Goal: Complete application form

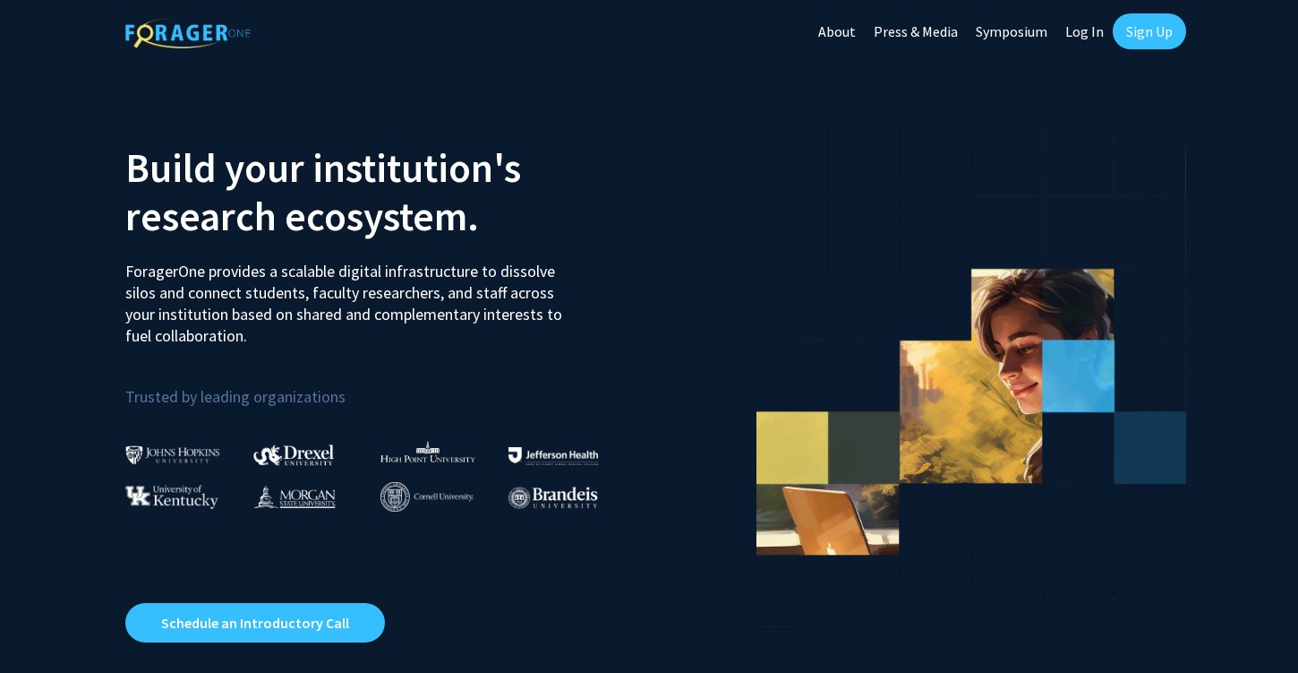
click at [1082, 30] on link "Log In" at bounding box center [1085, 31] width 56 height 63
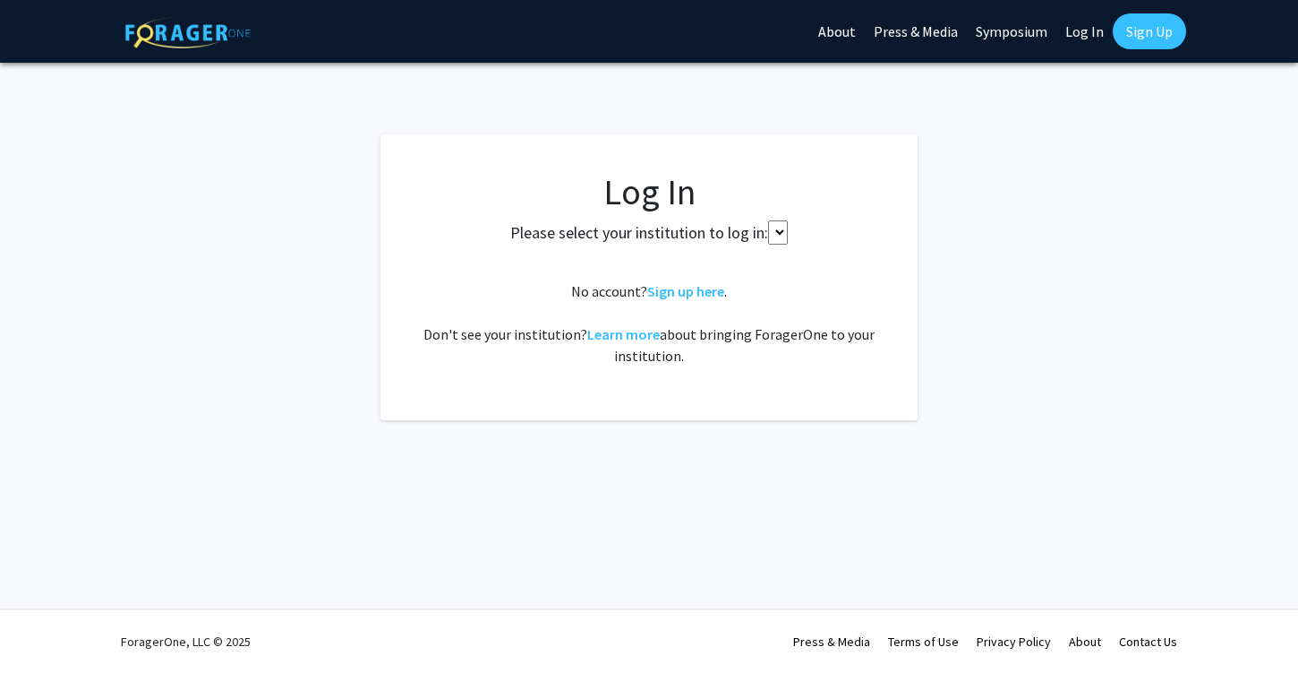
select select
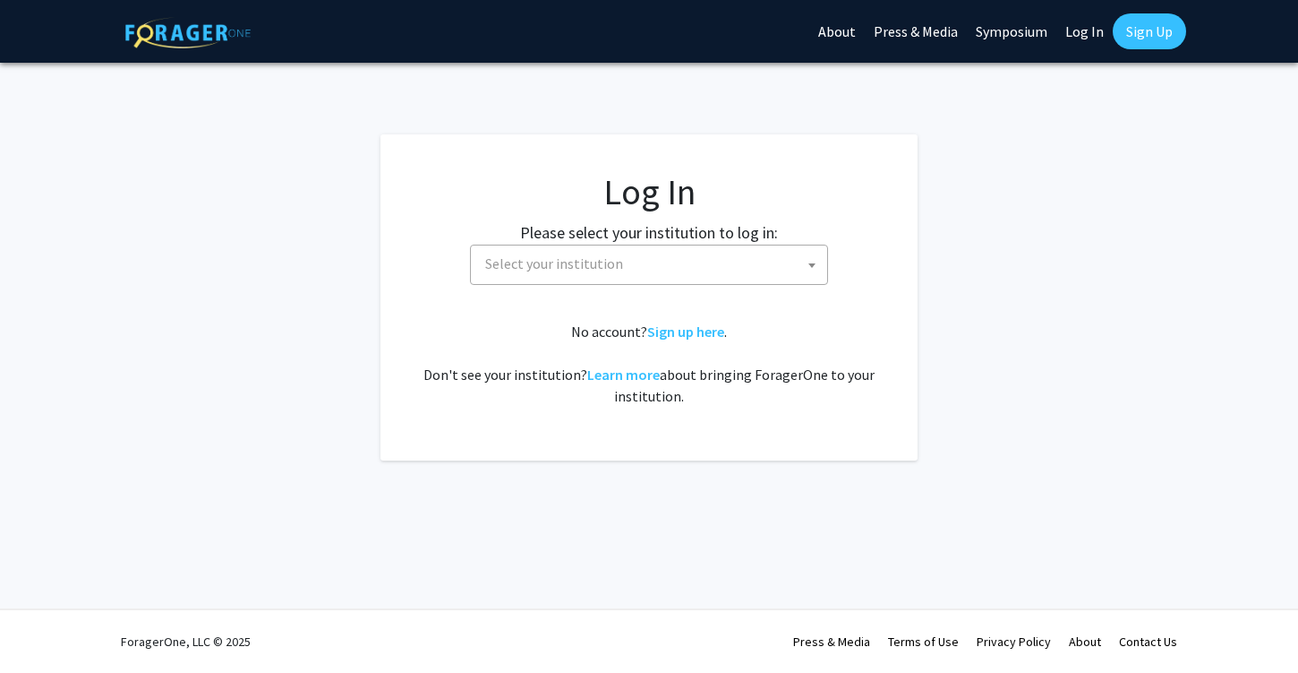
click at [688, 236] on label "Please select your institution to log in:" at bounding box center [649, 232] width 258 height 24
click at [688, 238] on label "Please select your institution to log in:" at bounding box center [649, 232] width 258 height 24
click at [686, 256] on span "Select your institution" at bounding box center [652, 263] width 349 height 37
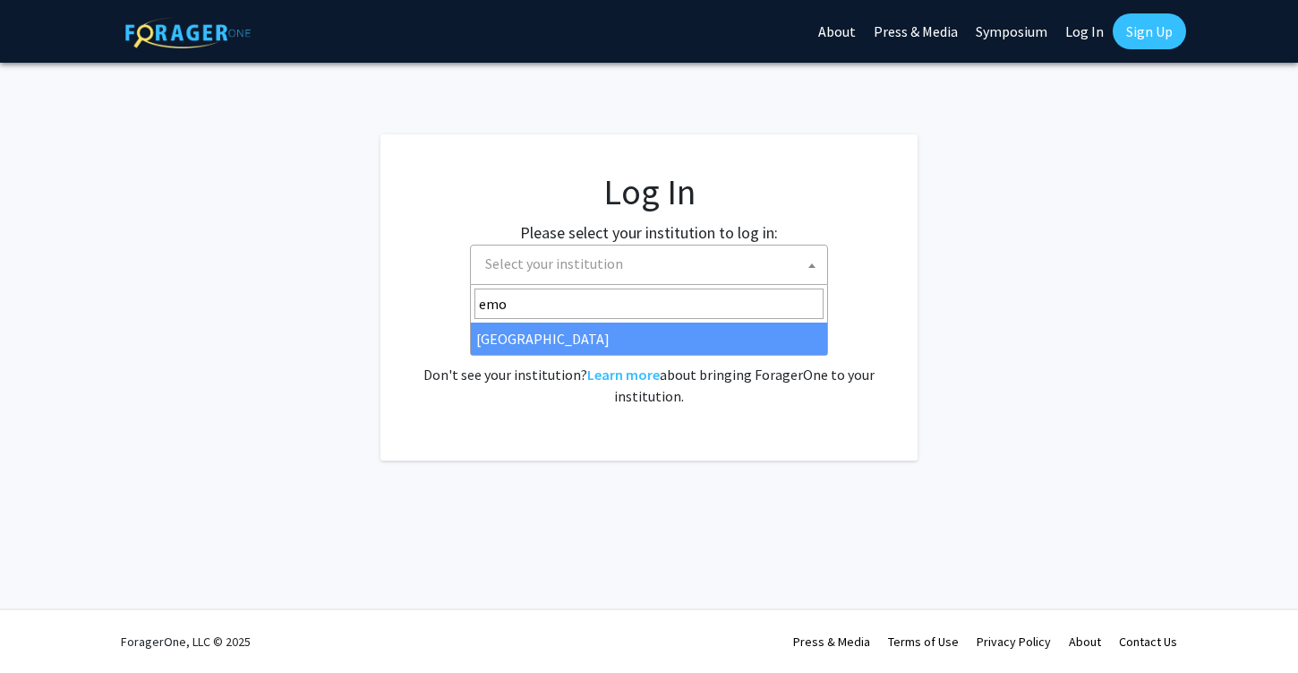
type input "emo"
select select "12"
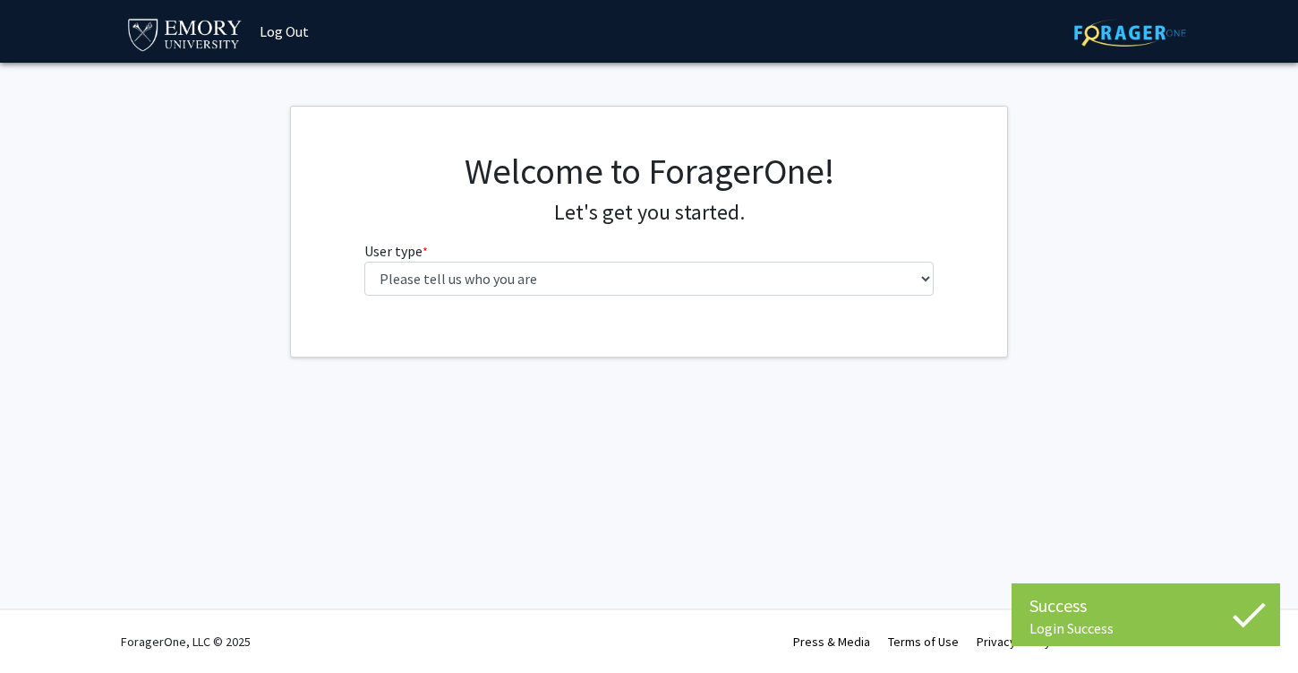
click at [403, 296] on div "Welcome to ForagerOne! Let's get you started. User type * required Please tell …" at bounding box center [649, 230] width 597 height 160
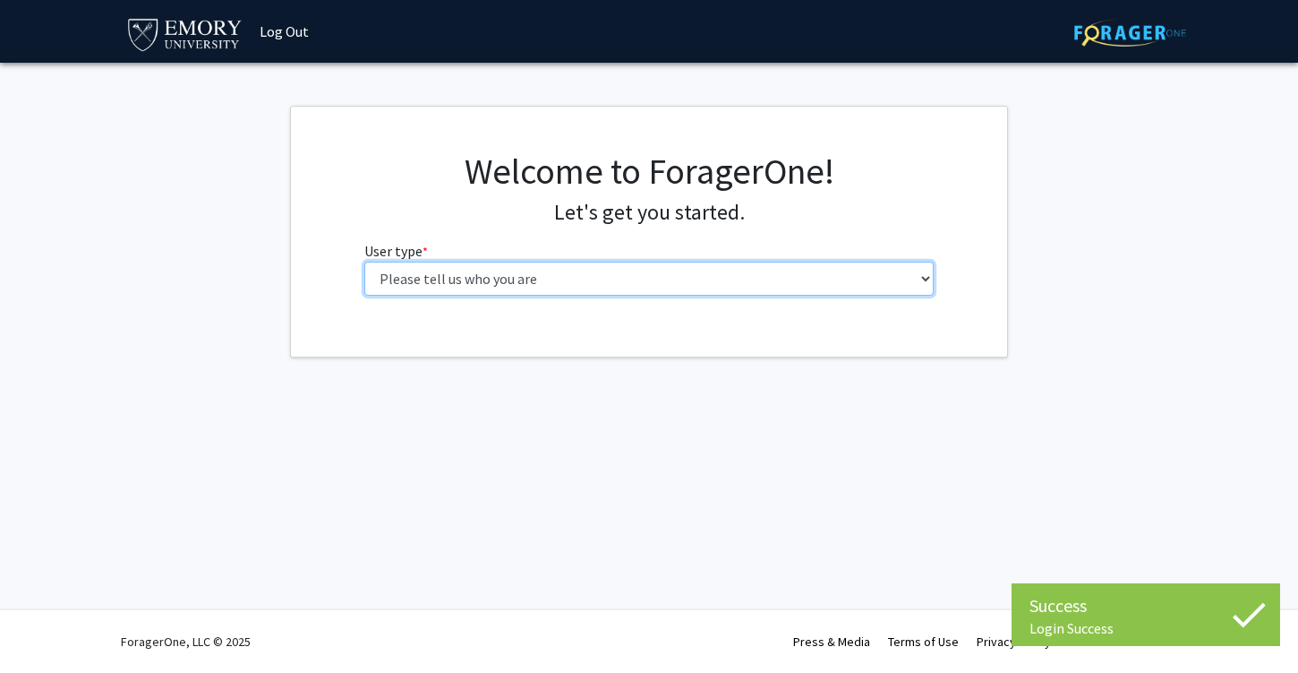
click at [403, 268] on select "Please tell us who you are Undergraduate Student Master's Student Doctoral Cand…" at bounding box center [649, 278] width 570 height 34
select select "1: undergrad"
click at [364, 261] on select "Please tell us who you are Undergraduate Student Master's Student Doctoral Cand…" at bounding box center [649, 278] width 570 height 34
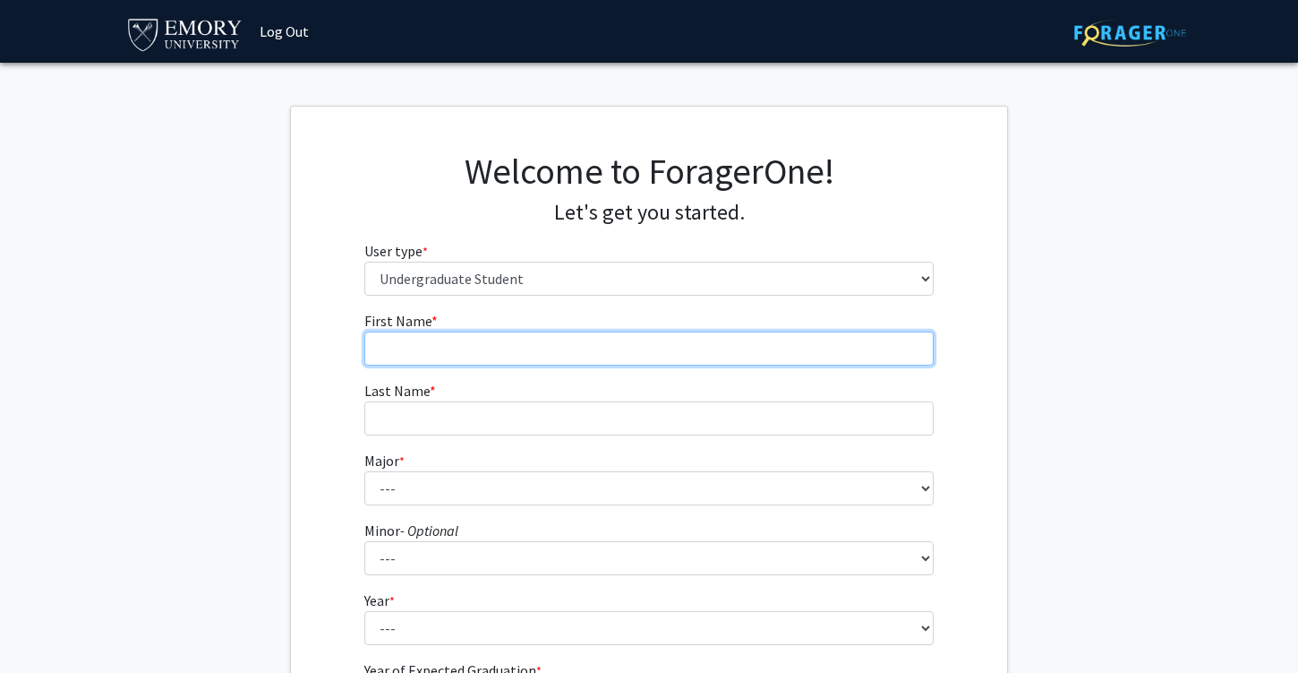
click at [728, 352] on input "First Name * required" at bounding box center [649, 348] width 570 height 34
type input "Nisha"
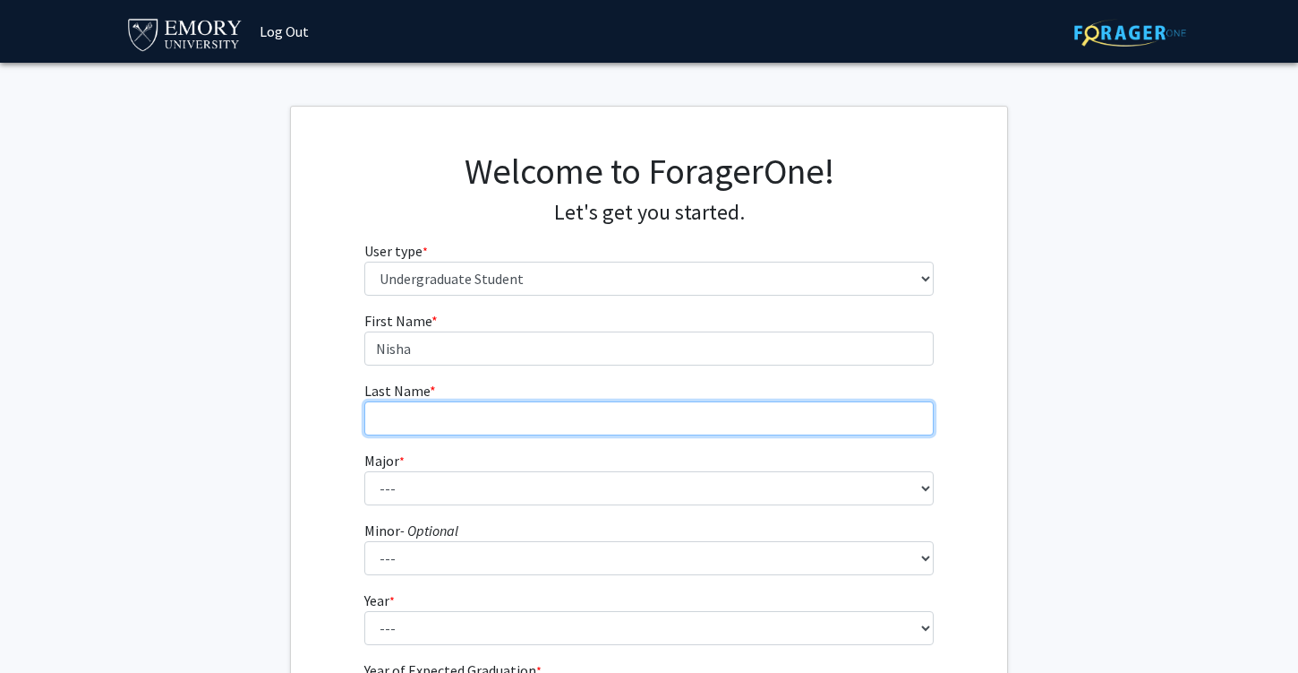
click at [685, 419] on input "Last Name * required" at bounding box center [649, 418] width 570 height 34
type input "Ramakrishnan"
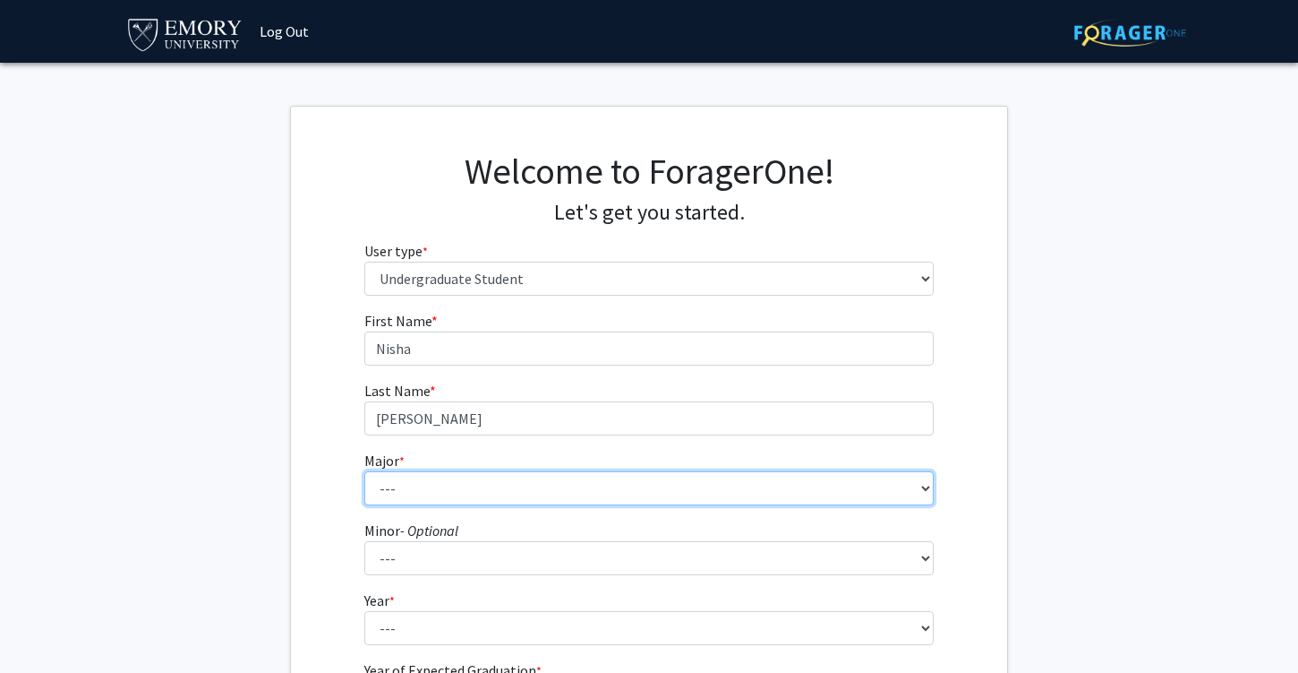
click at [680, 485] on select "--- Accounting African American Studies African Studies American Studies Analyt…" at bounding box center [649, 488] width 570 height 34
select select "16: 977"
click at [364, 471] on select "--- Accounting African American Studies African Studies American Studies Analyt…" at bounding box center [649, 488] width 570 height 34
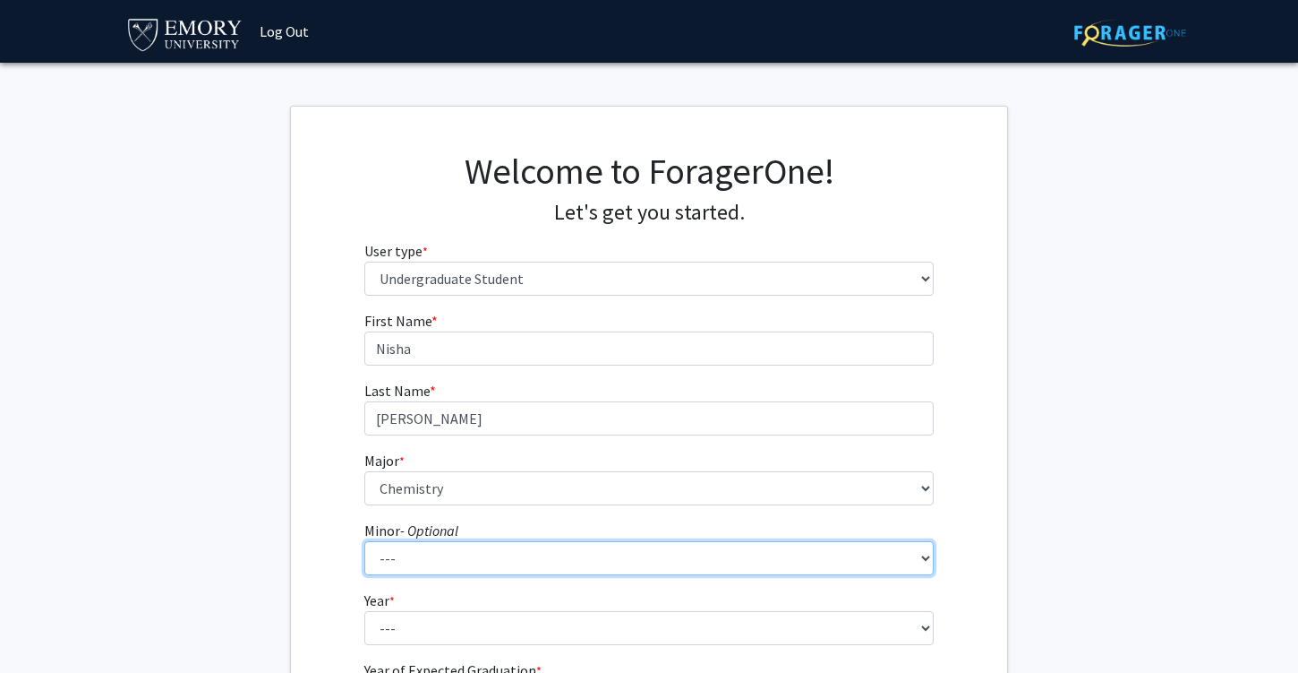
click at [550, 570] on select "--- African American Studies African Studies American Studies Ancient Mediterra…" at bounding box center [649, 558] width 570 height 34
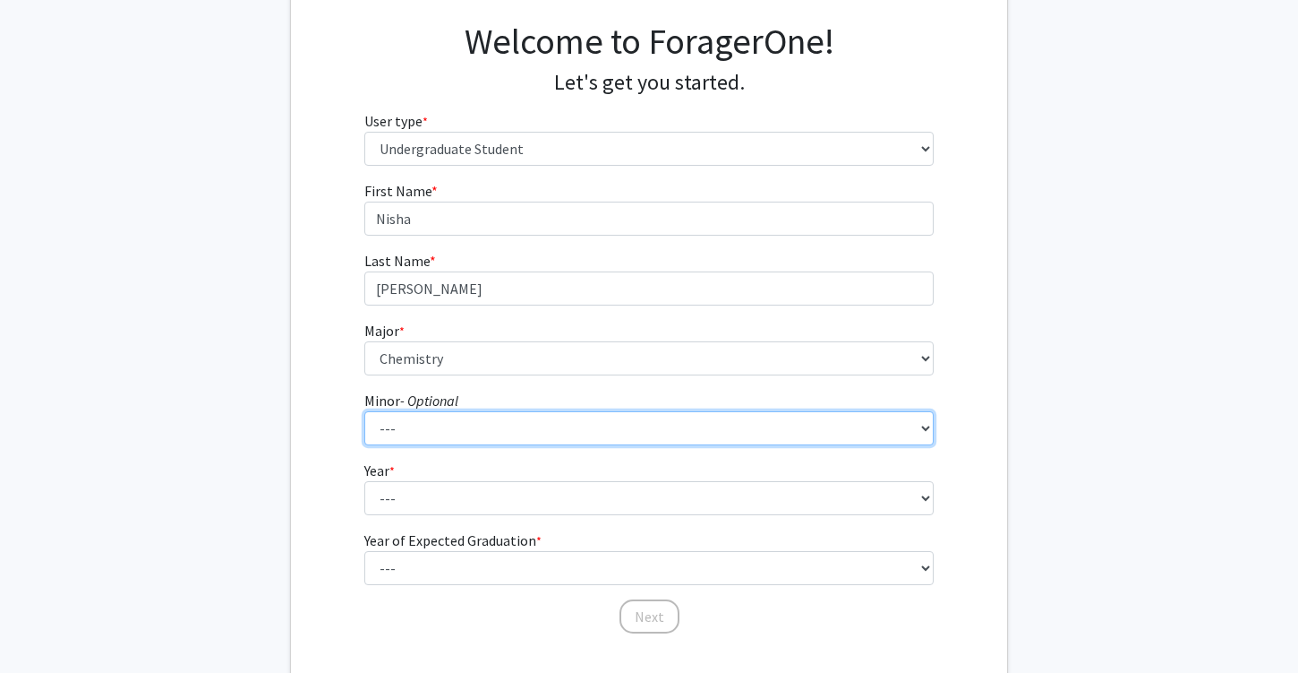
scroll to position [138, 0]
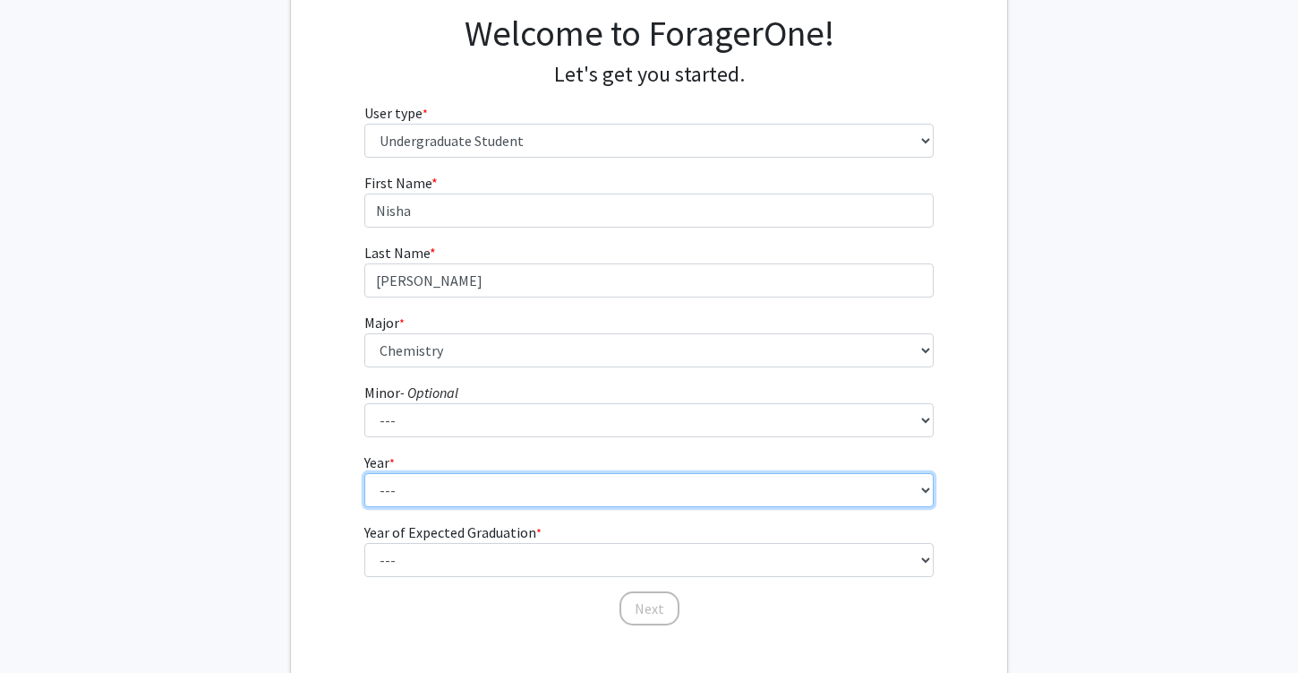
click at [404, 497] on select "--- First-year Sophomore Junior Senior Postbaccalaureate Certificate" at bounding box center [649, 490] width 570 height 34
select select "2: sophomore"
click at [364, 473] on select "--- First-year Sophomore Junior Senior Postbaccalaureate Certificate" at bounding box center [649, 490] width 570 height 34
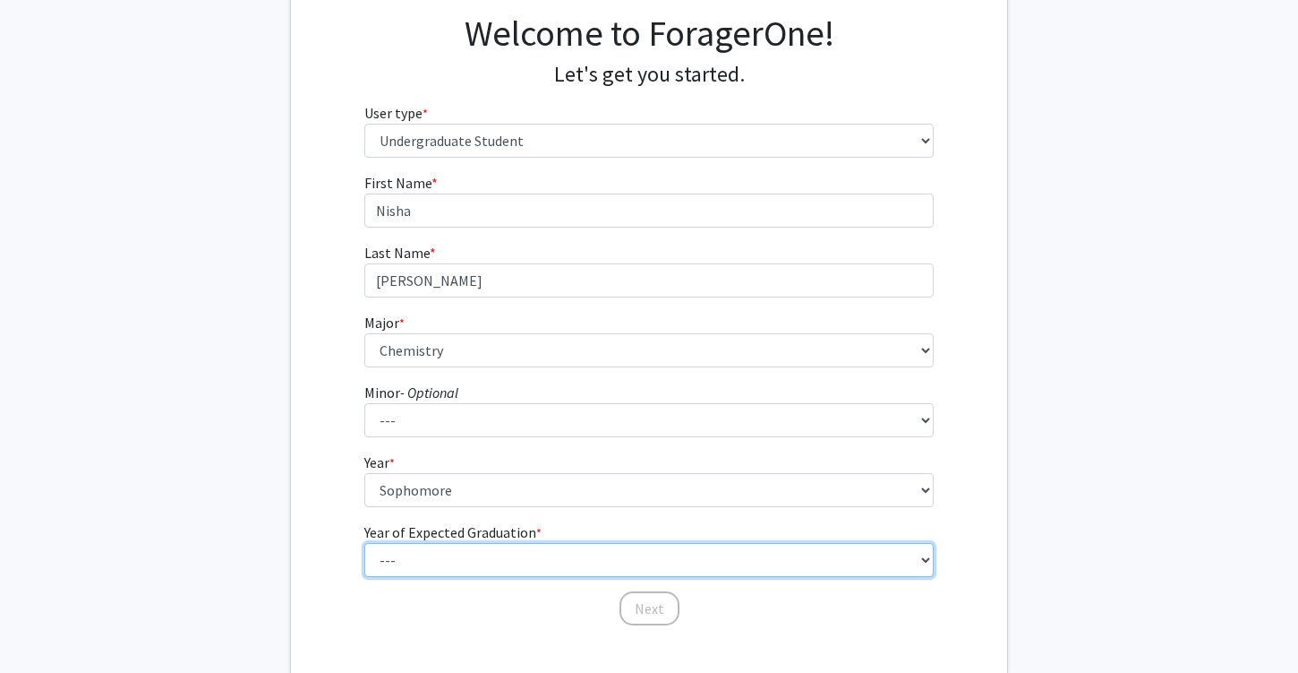
click at [422, 558] on select "--- 2025 2026 2027 2028 2029 2030 2031 2032 2033 2034" at bounding box center [649, 560] width 570 height 34
select select "4: 2028"
click at [364, 543] on select "--- 2025 2026 2027 2028 2029 2030 2031 2032 2033 2034" at bounding box center [649, 560] width 570 height 34
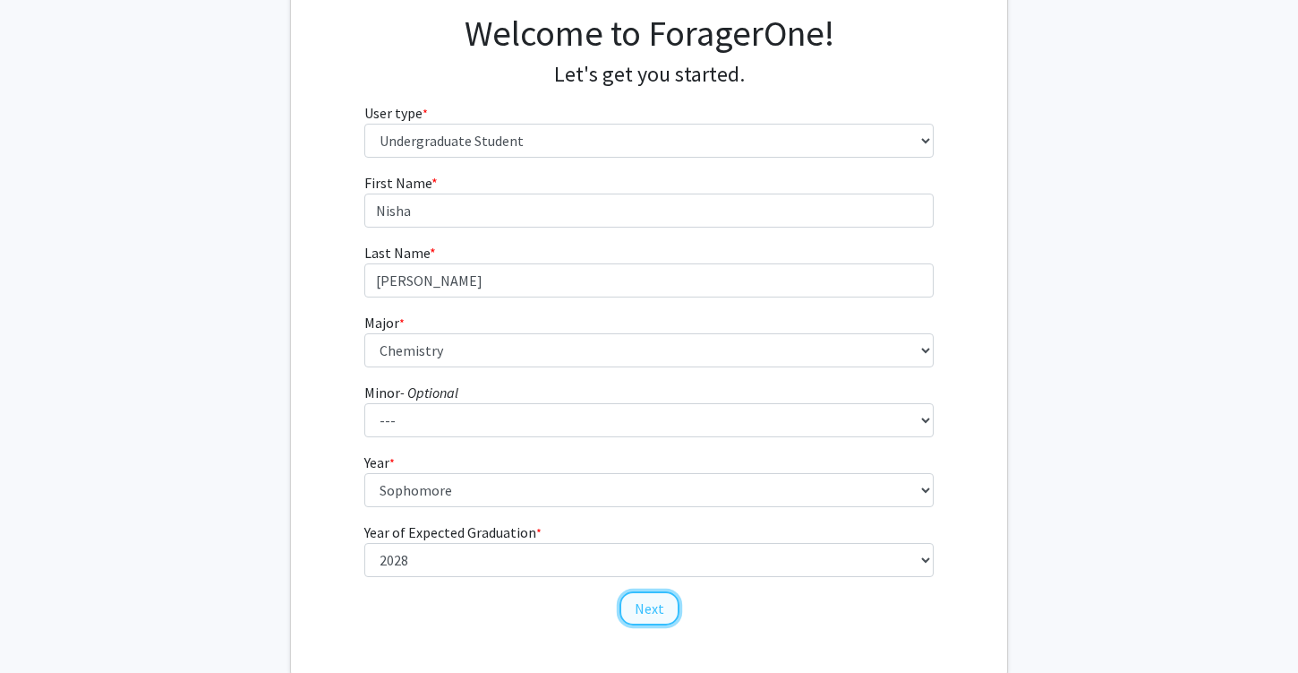
click at [637, 613] on button "Next" at bounding box center [650, 608] width 60 height 34
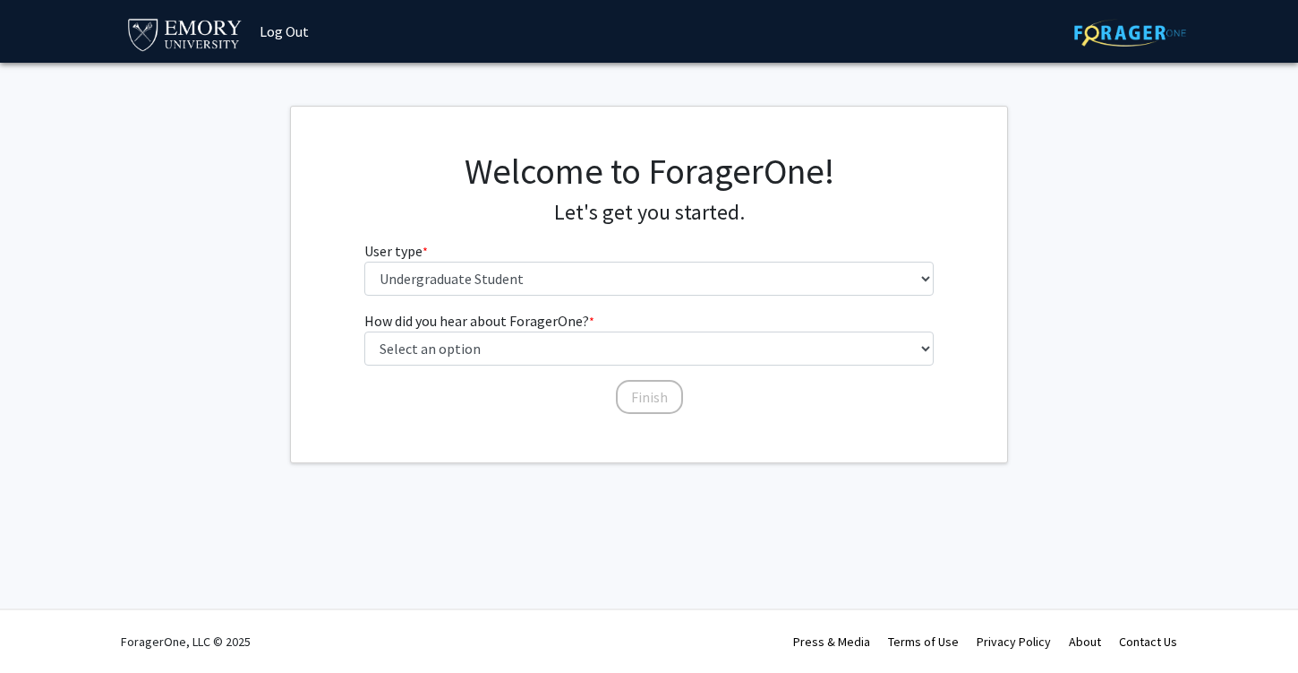
scroll to position [0, 0]
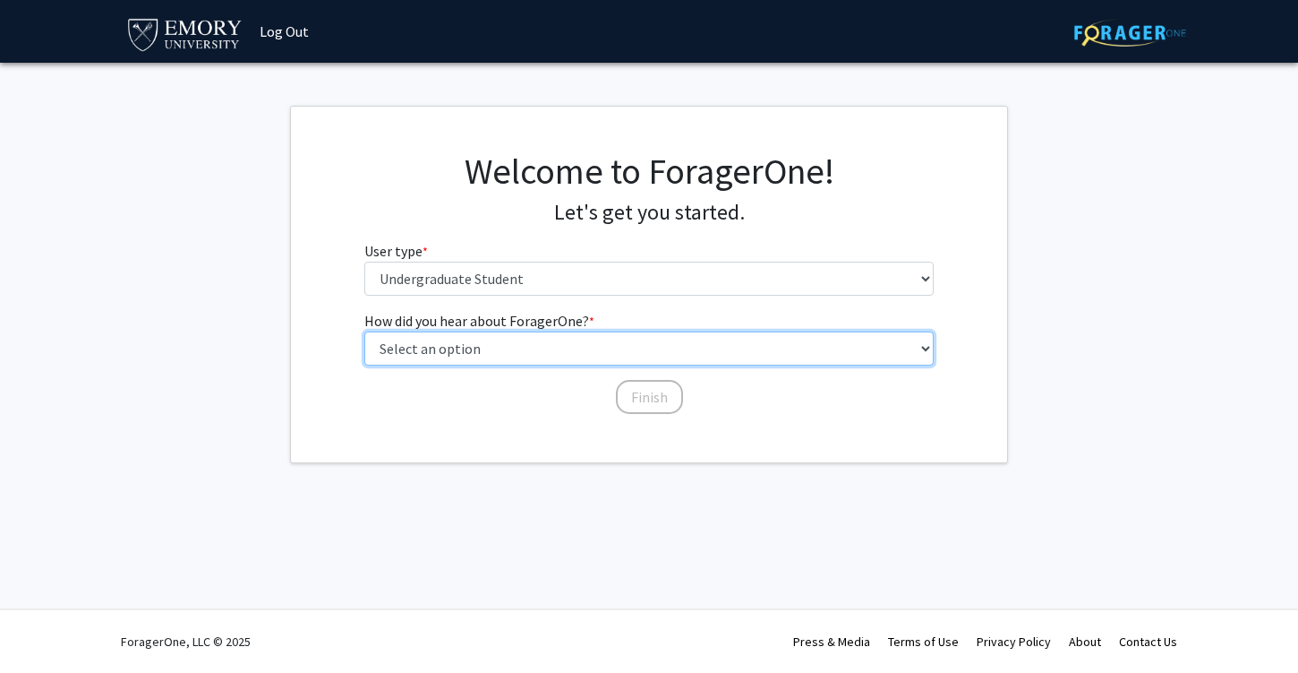
click at [621, 345] on select "Select an option Peer/student recommendation Faculty/staff recommendation Unive…" at bounding box center [649, 348] width 570 height 34
select select "3: university_website"
click at [364, 331] on select "Select an option Peer/student recommendation Faculty/staff recommendation Unive…" at bounding box center [649, 348] width 570 height 34
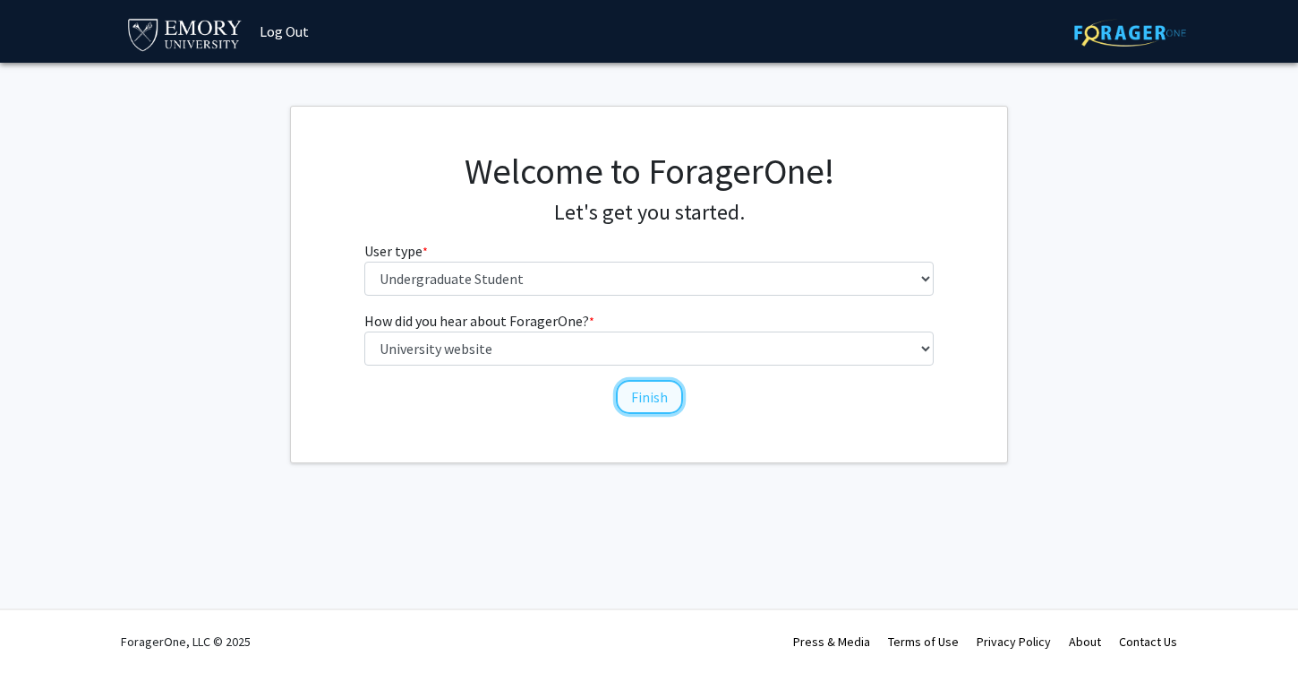
click at [643, 394] on button "Finish" at bounding box center [649, 397] width 67 height 34
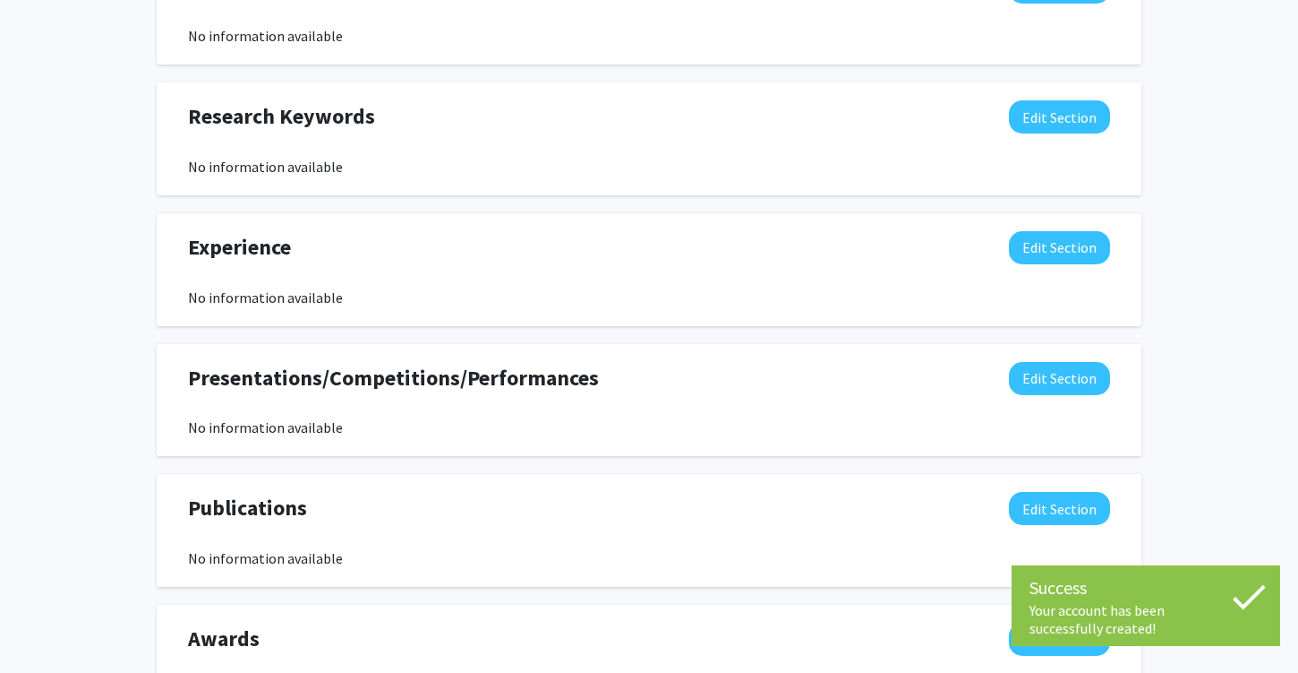
scroll to position [1007, 0]
